Goal: Task Accomplishment & Management: Manage account settings

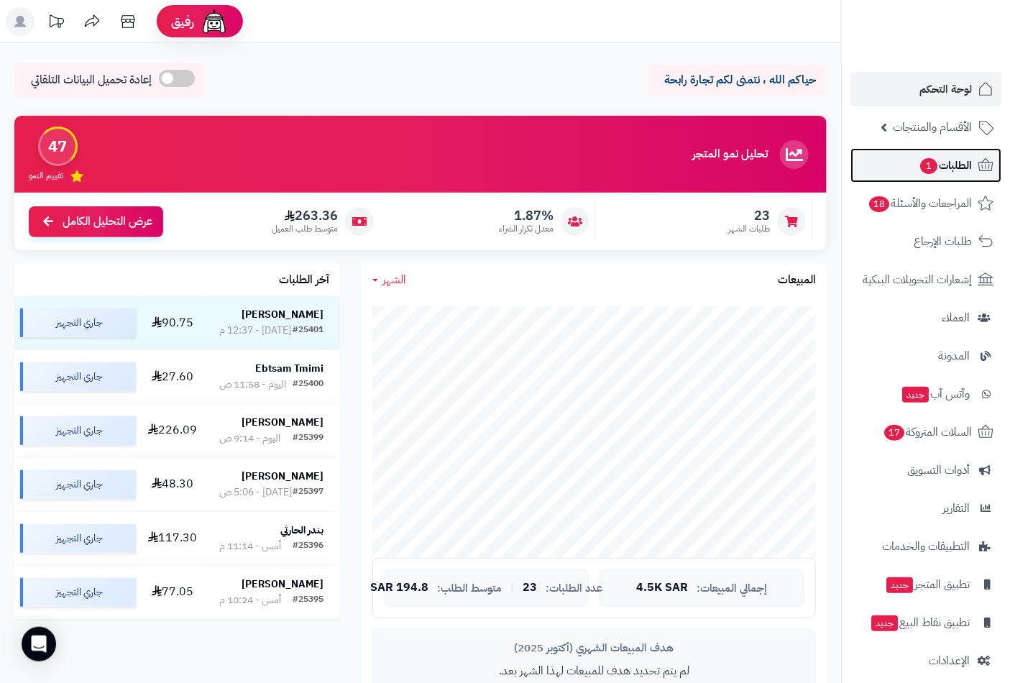
click at [951, 161] on span "الطلبات 1" at bounding box center [945, 165] width 53 height 20
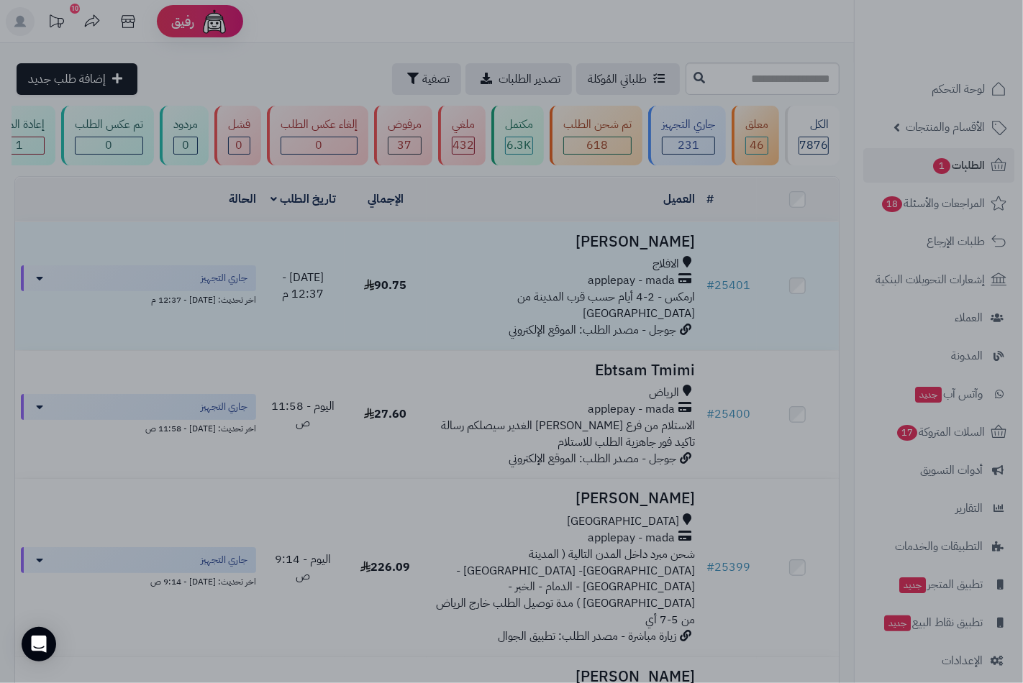
click at [209, 307] on div at bounding box center [511, 341] width 1023 height 683
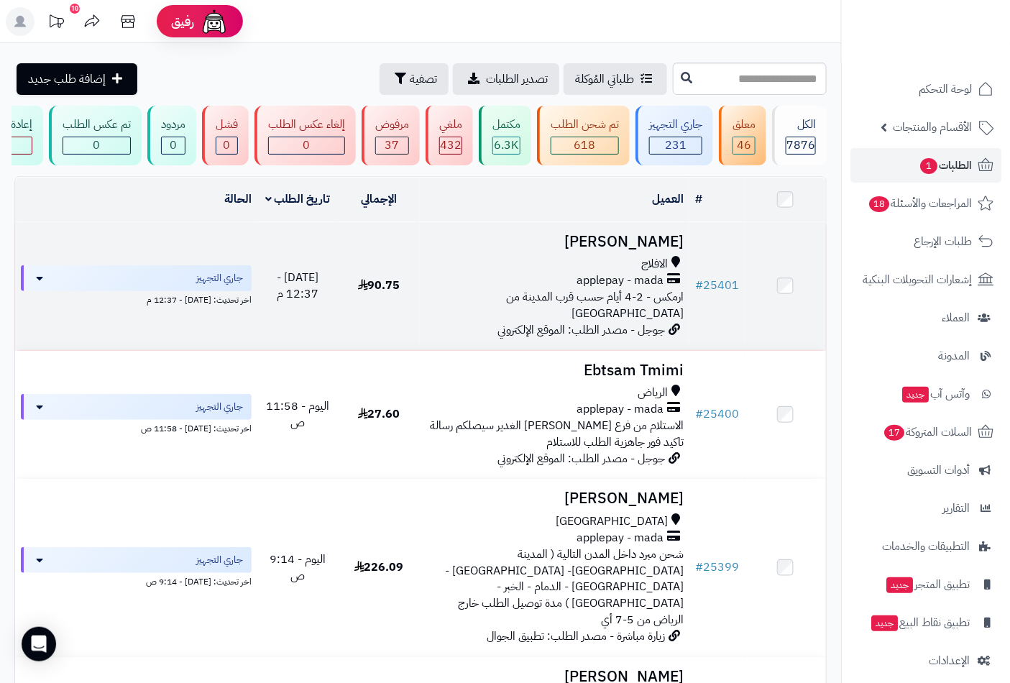
click at [649, 268] on span "الافلاج" at bounding box center [655, 264] width 27 height 17
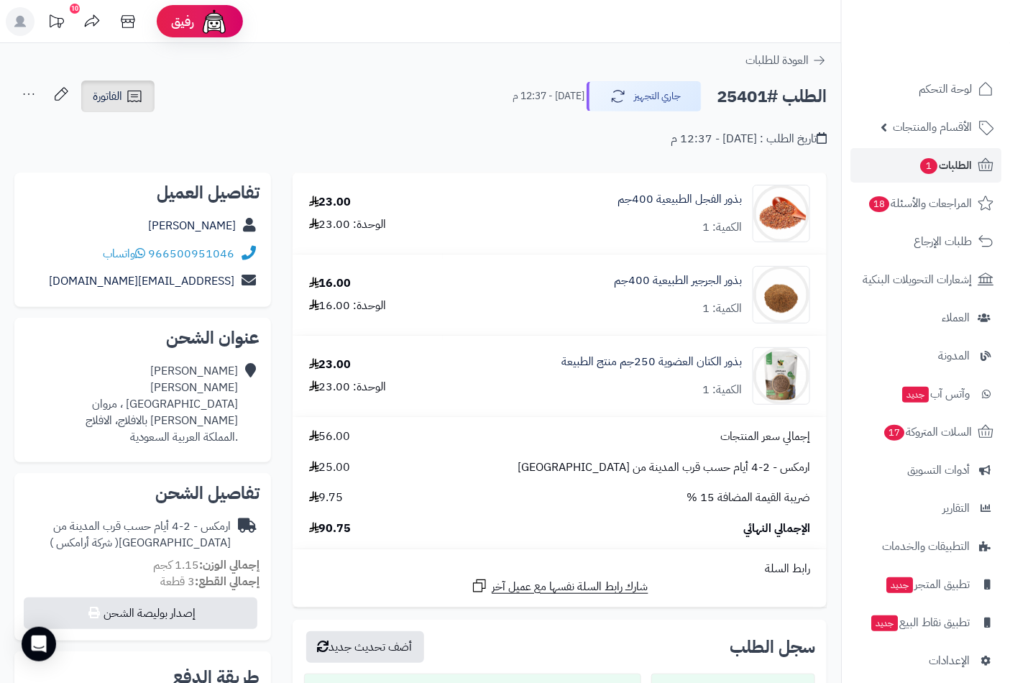
click at [102, 104] on span "الفاتورة" at bounding box center [107, 96] width 29 height 17
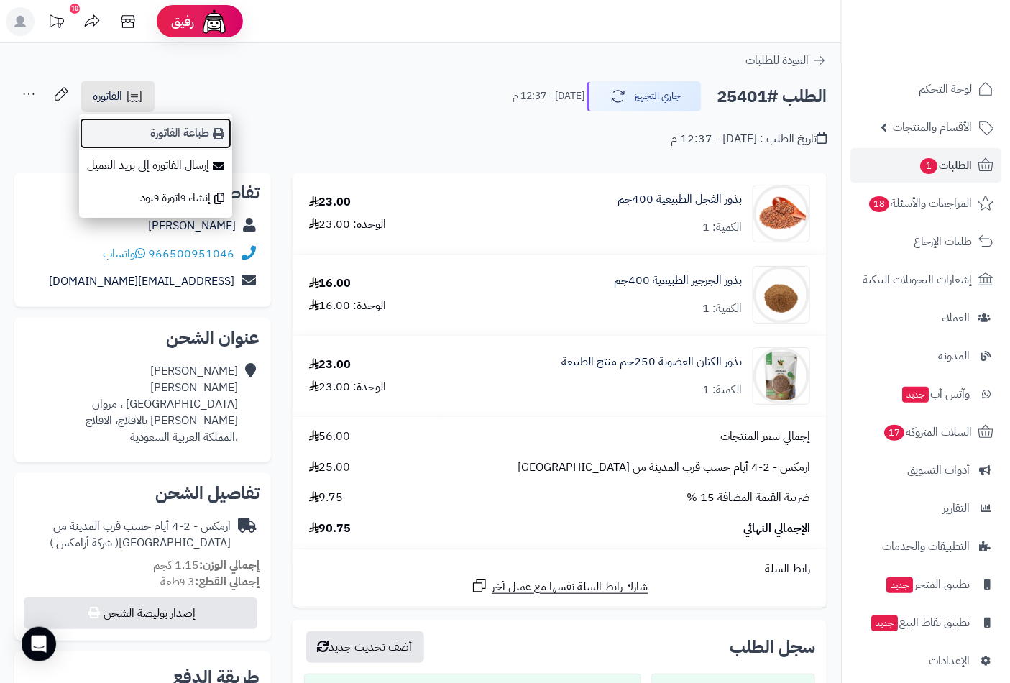
click at [181, 129] on link "طباعة الفاتورة" at bounding box center [155, 133] width 153 height 32
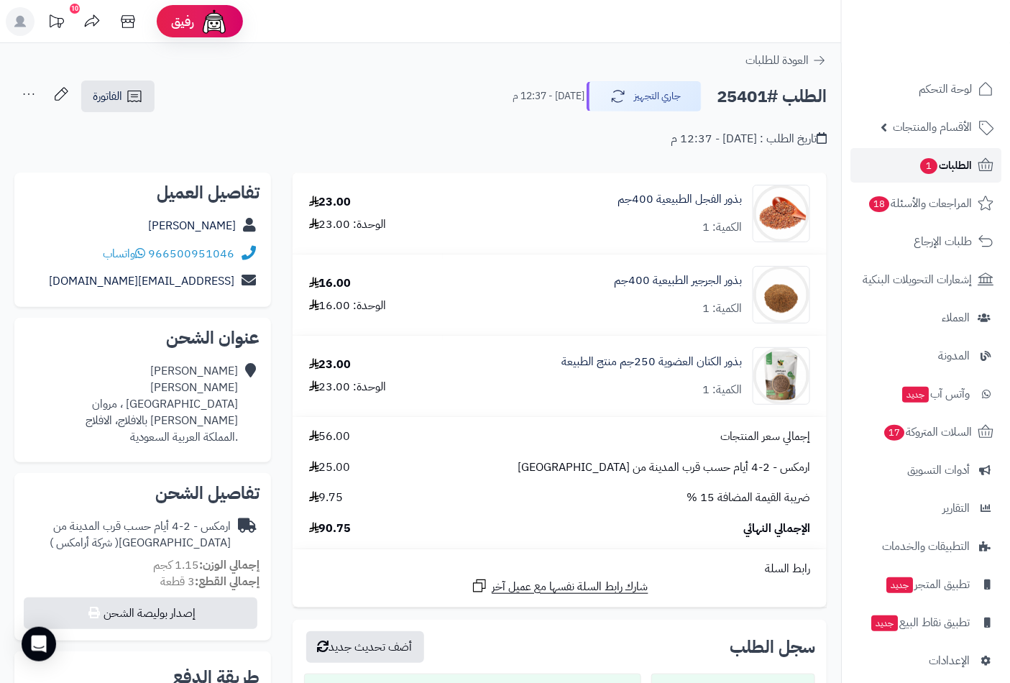
click at [953, 150] on link "الطلبات 1" at bounding box center [926, 165] width 151 height 35
